Goal: Task Accomplishment & Management: Manage account settings

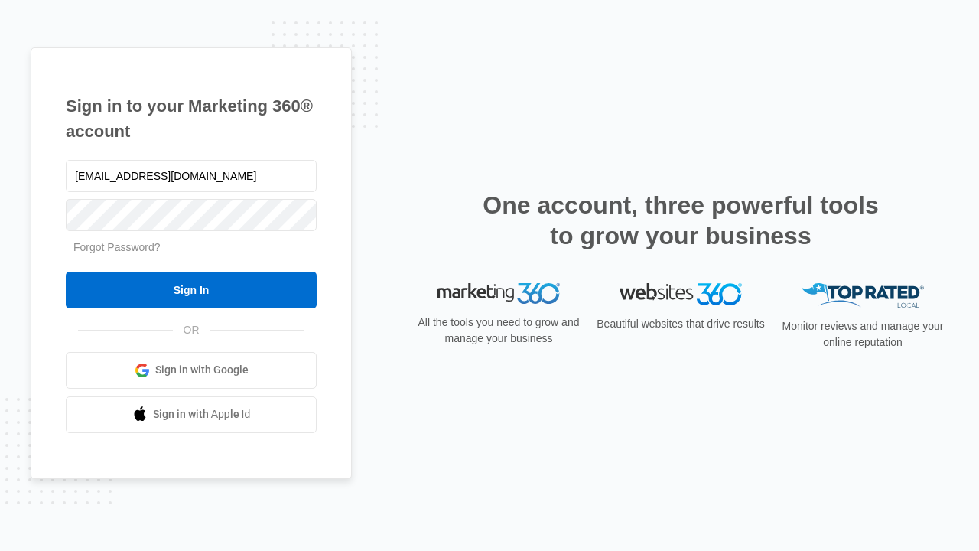
type input "[EMAIL_ADDRESS][DOMAIN_NAME]"
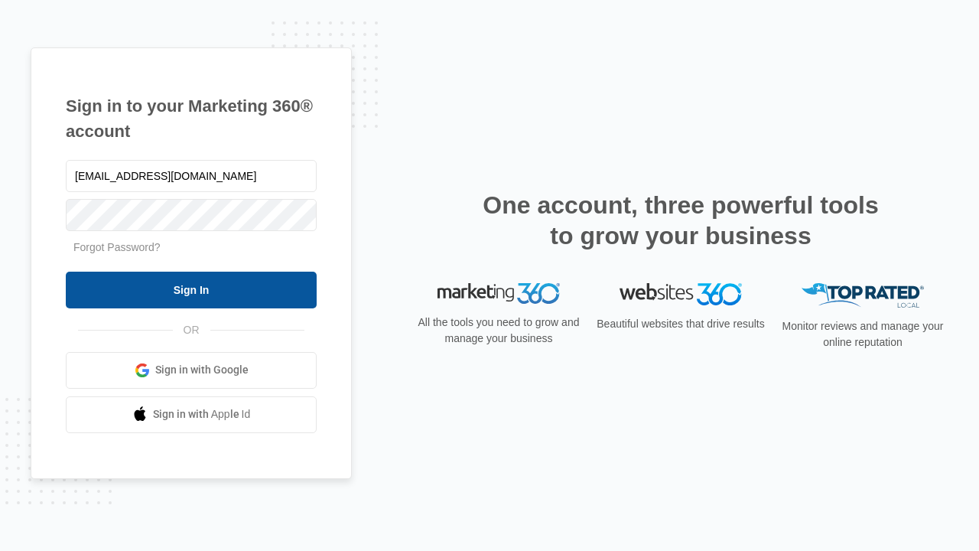
click at [191, 289] on input "Sign In" at bounding box center [191, 289] width 251 height 37
